Goal: Task Accomplishment & Management: Use online tool/utility

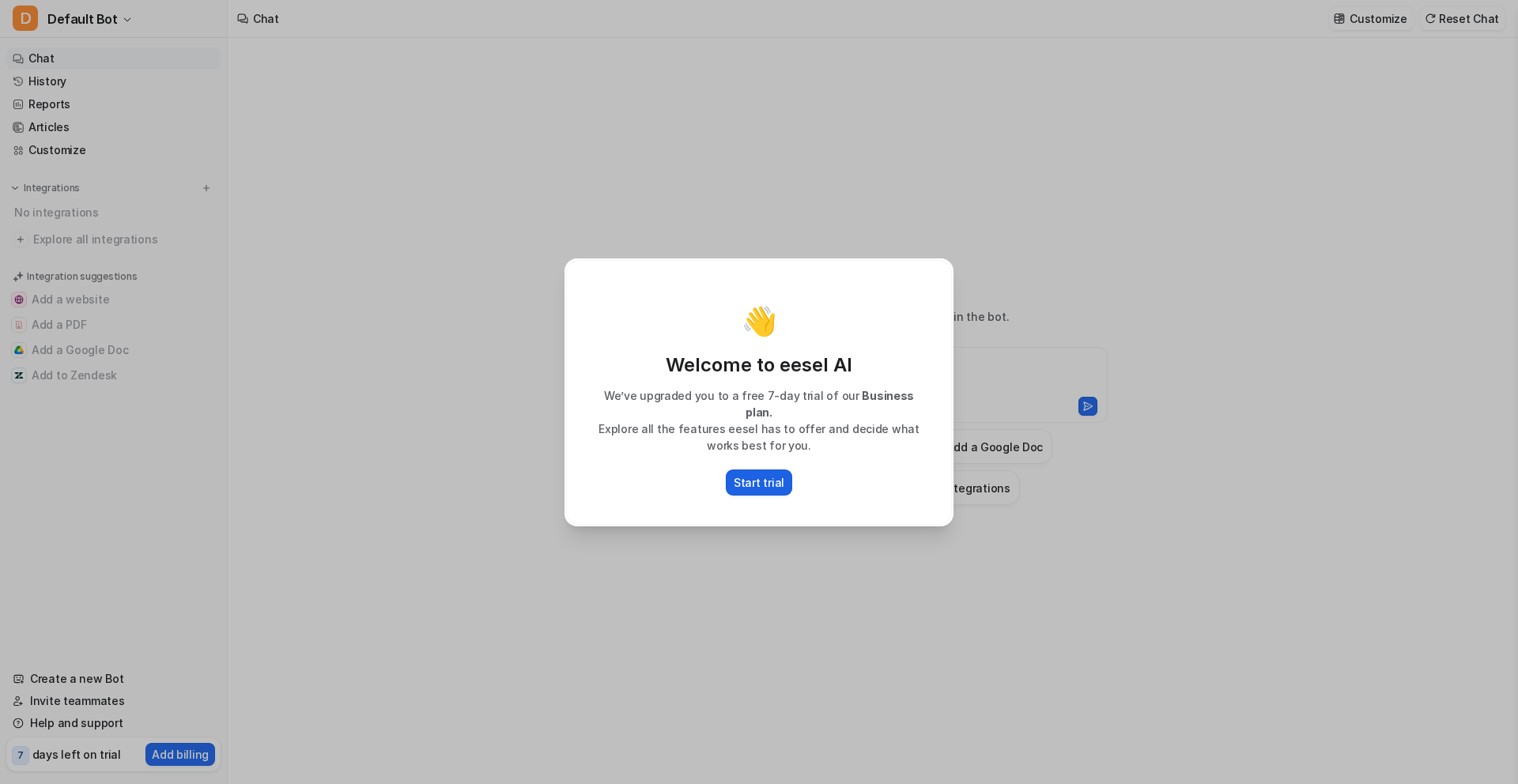
type textarea "**********"
click at [771, 477] on p "Start trial" at bounding box center [759, 483] width 51 height 17
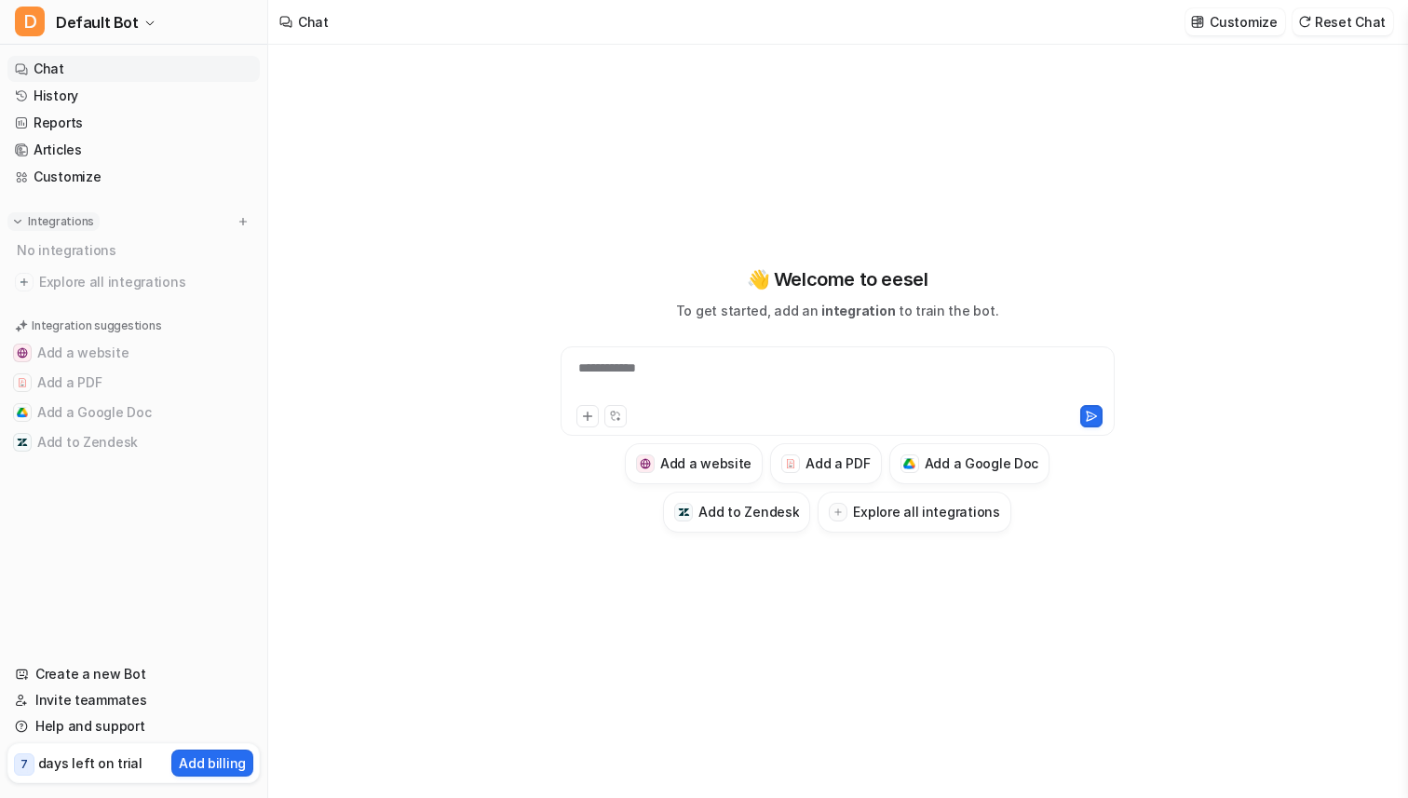
click at [59, 225] on p "Integrations" at bounding box center [61, 221] width 66 height 15
click at [82, 99] on link "History" at bounding box center [133, 96] width 252 height 26
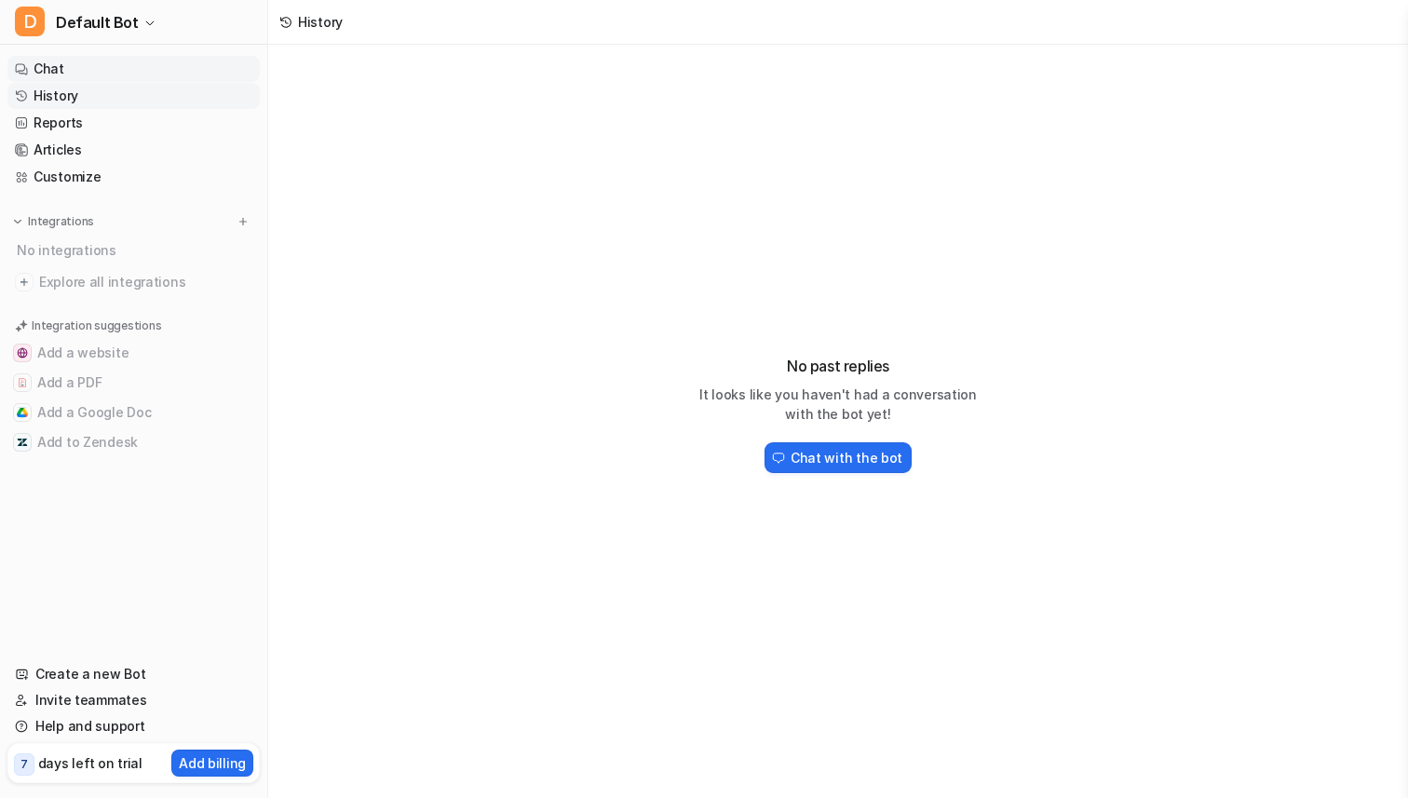
click at [88, 68] on link "Chat" at bounding box center [133, 69] width 252 height 26
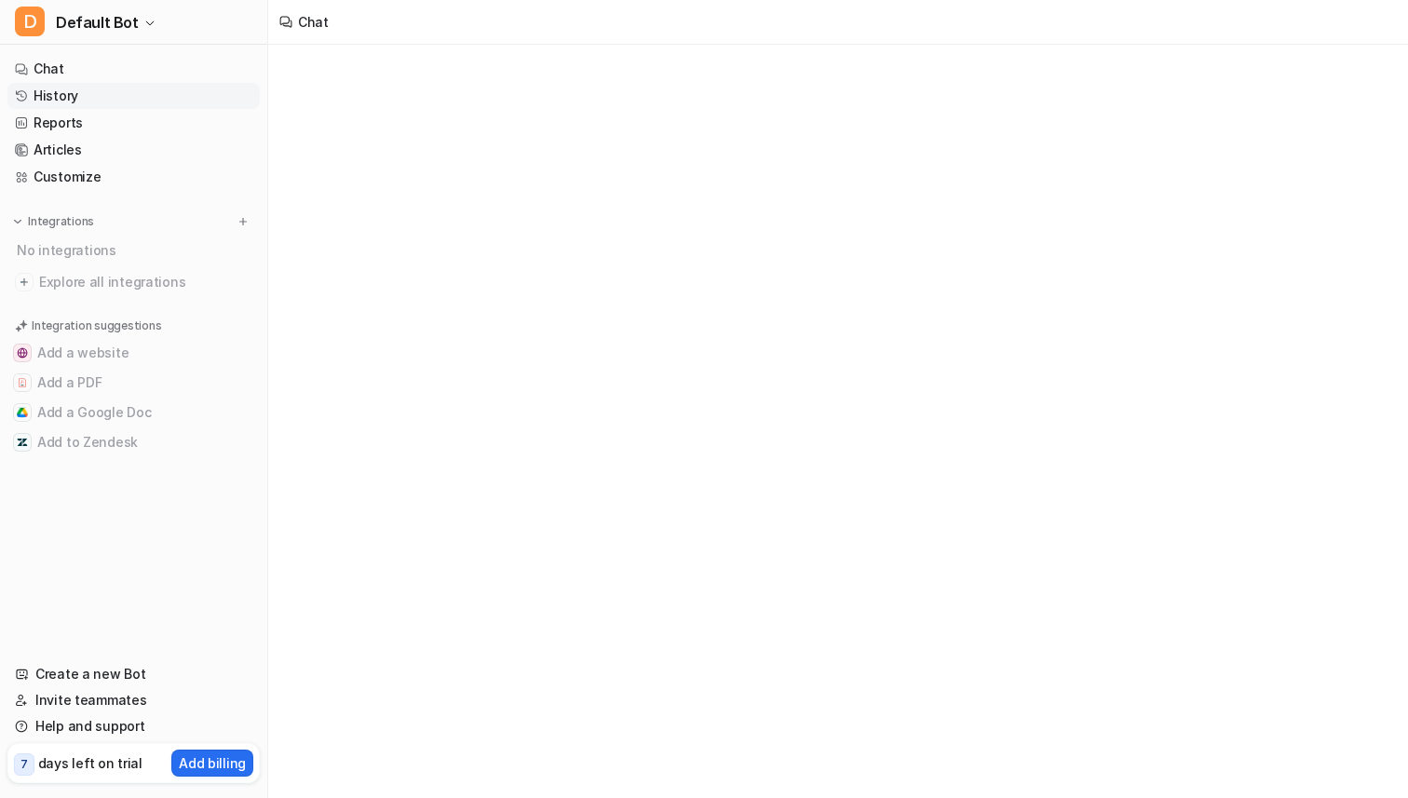
click at [99, 102] on link "History" at bounding box center [133, 96] width 252 height 26
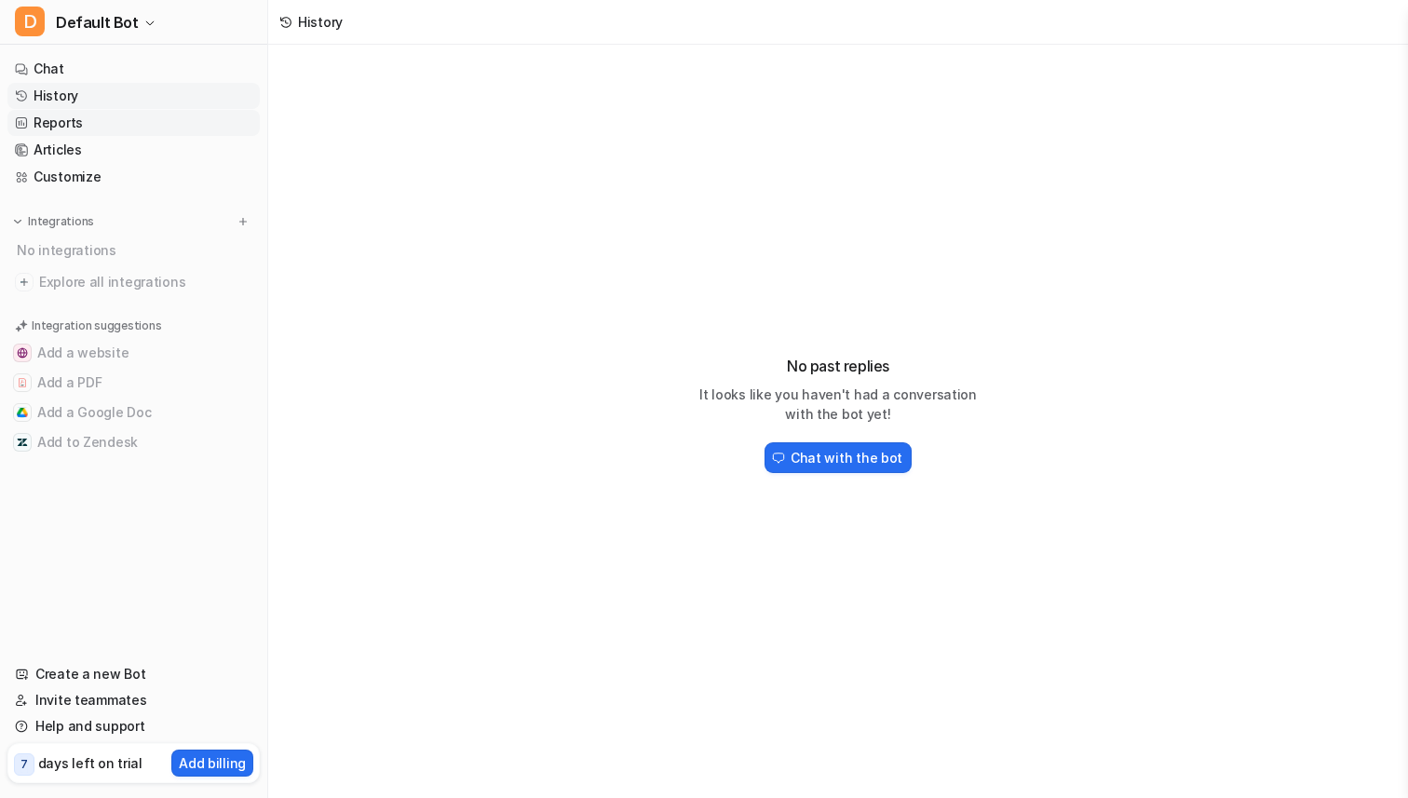
click at [99, 118] on link "Reports" at bounding box center [133, 123] width 252 height 26
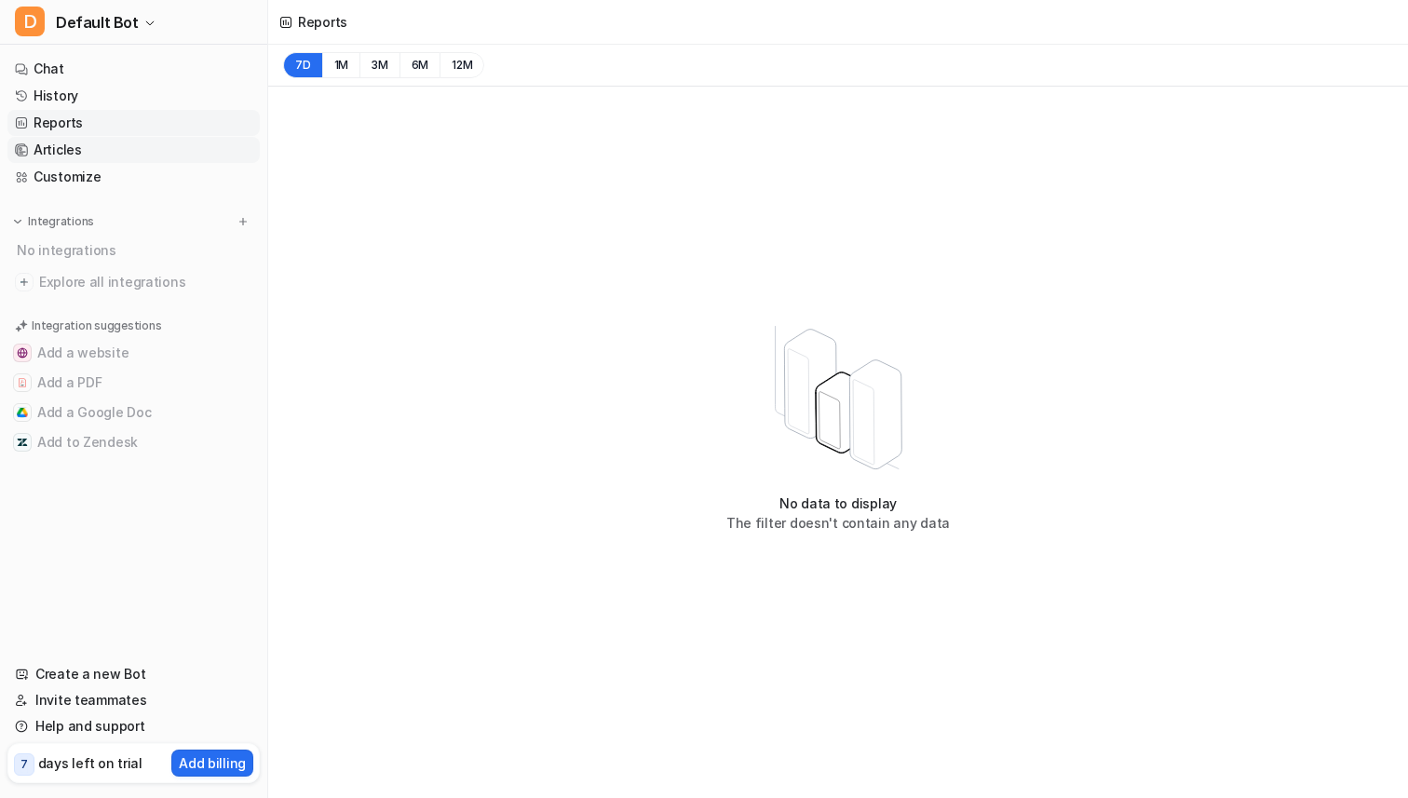
click at [125, 138] on link "Articles" at bounding box center [133, 150] width 252 height 26
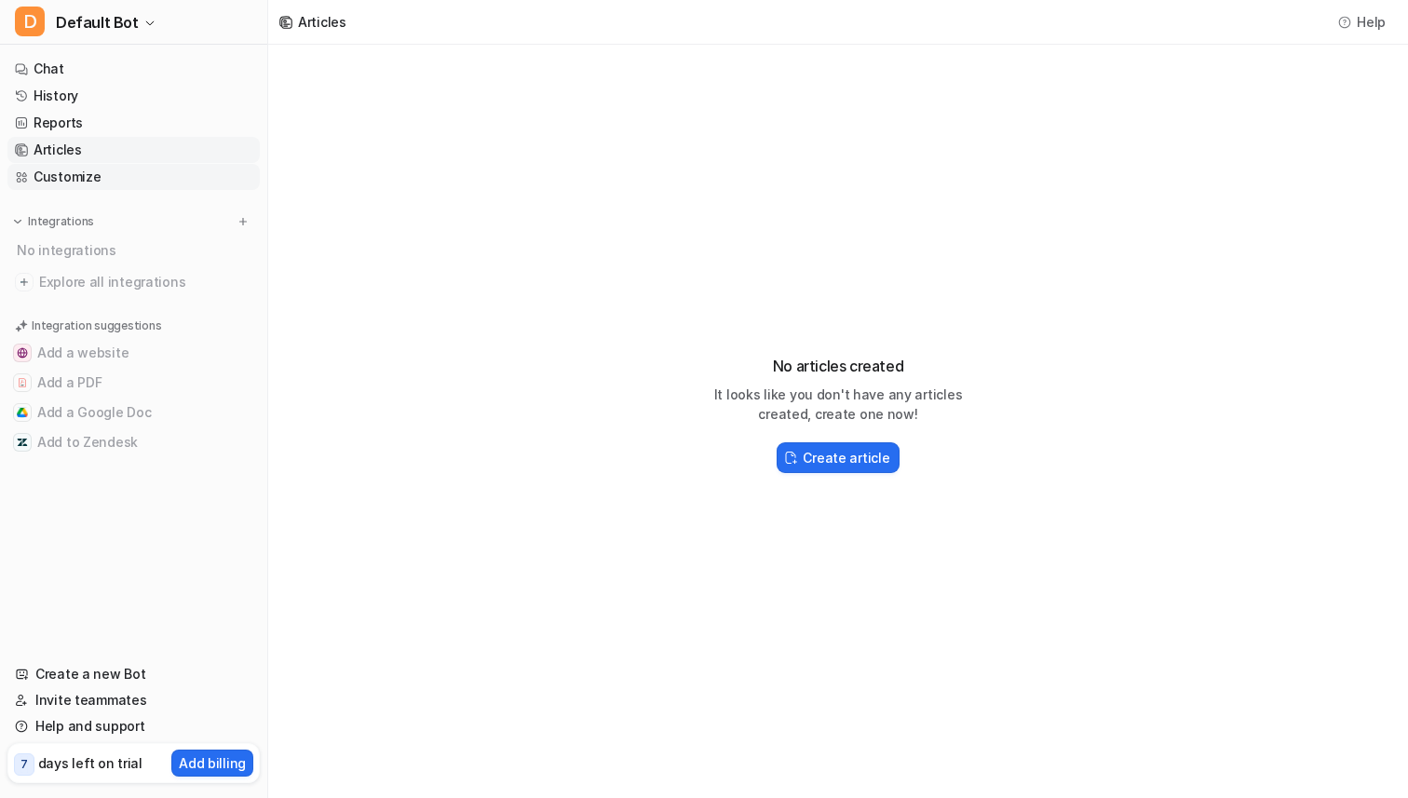
click at [141, 170] on link "Customize" at bounding box center [133, 177] width 252 height 26
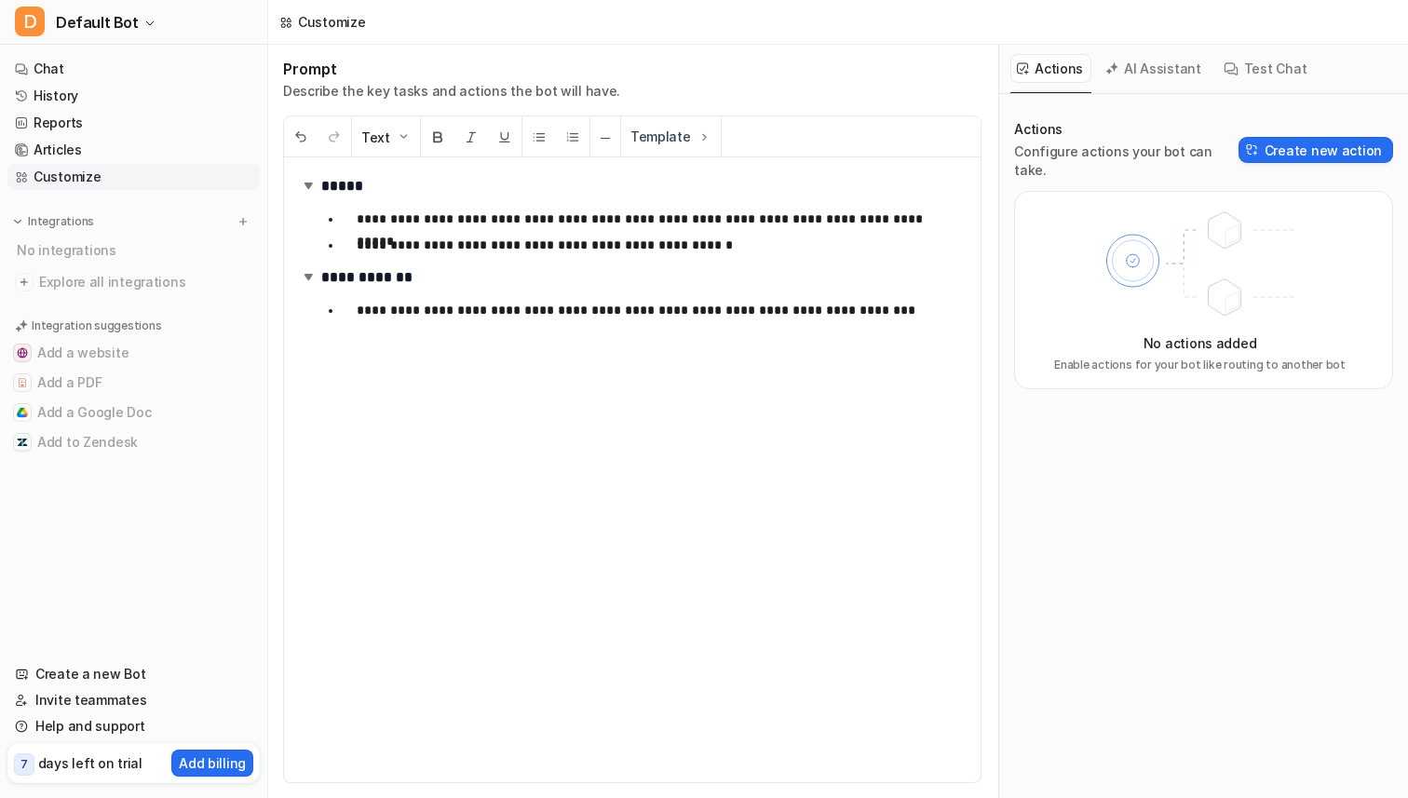
click at [115, 224] on div "Integrations" at bounding box center [134, 221] width 238 height 19
click at [39, 224] on p "Integrations" at bounding box center [61, 221] width 66 height 15
click at [44, 234] on div "Integrations No integrations Explore all integrations" at bounding box center [133, 223] width 252 height 22
click at [34, 231] on div "Integrations No integrations Explore all integrations" at bounding box center [133, 223] width 252 height 22
click at [18, 221] on img at bounding box center [17, 221] width 13 height 13
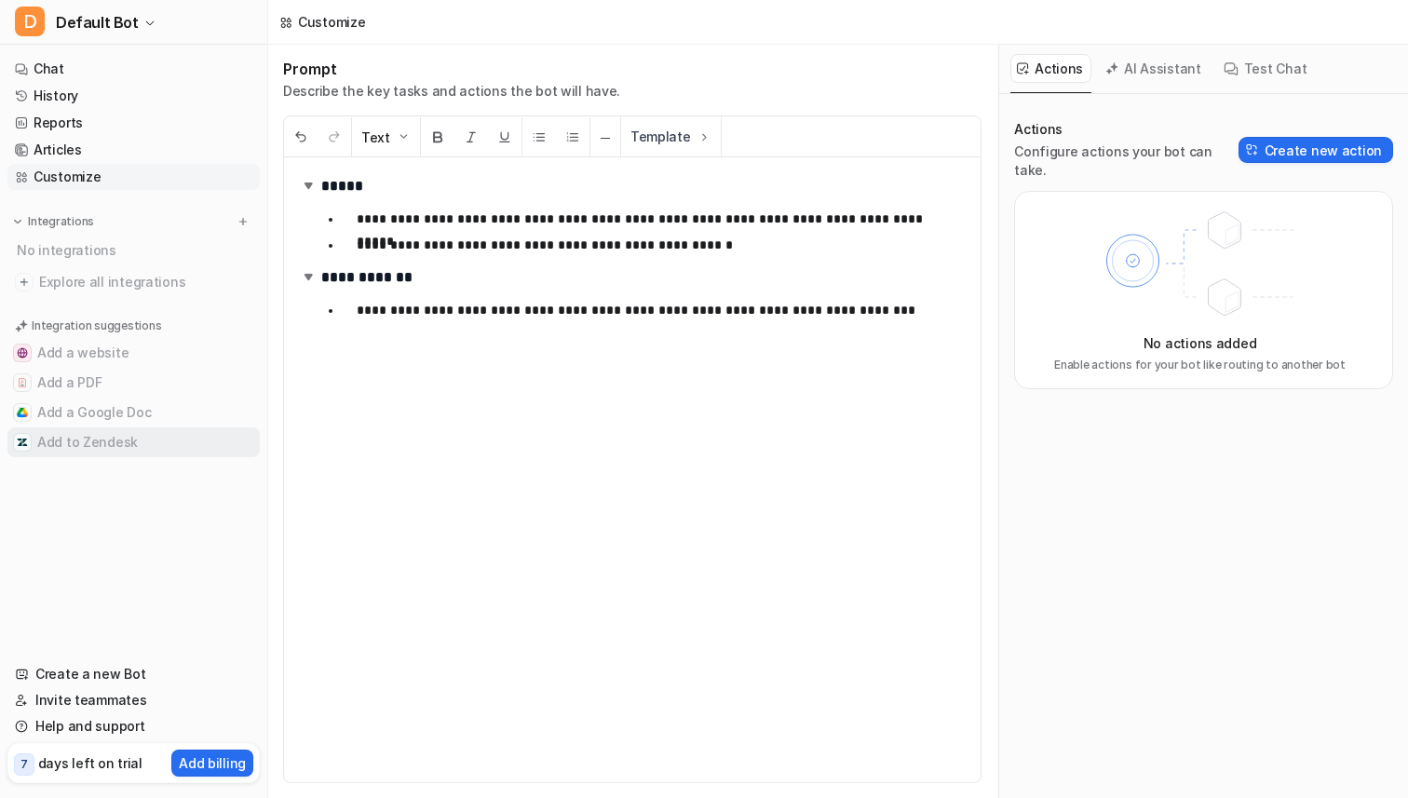
click at [43, 440] on button "Add to Zendesk" at bounding box center [133, 443] width 252 height 30
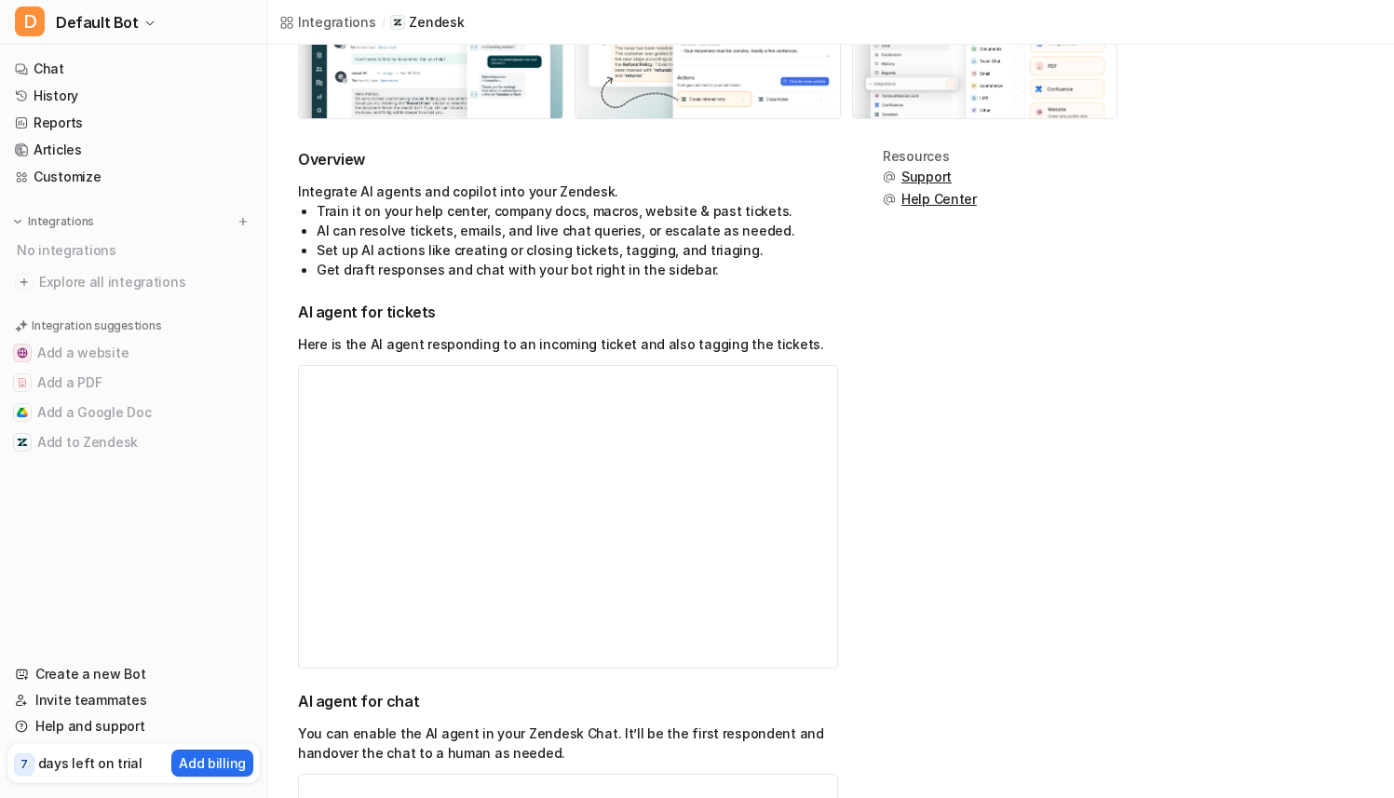
scroll to position [367, 0]
